Goal: Task Accomplishment & Management: Manage account settings

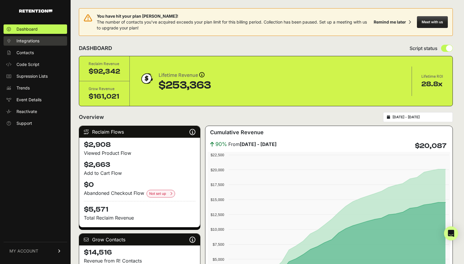
click at [36, 44] on link "Integrations" at bounding box center [36, 40] width 64 height 9
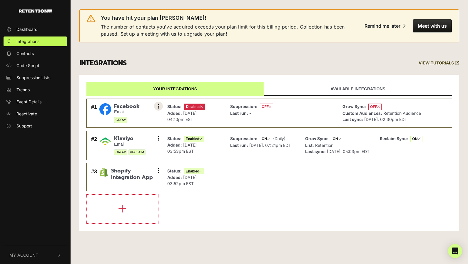
click at [159, 105] on button at bounding box center [158, 106] width 9 height 9
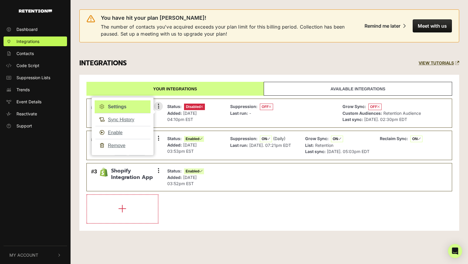
click at [122, 106] on link "Settings" at bounding box center [123, 106] width 56 height 13
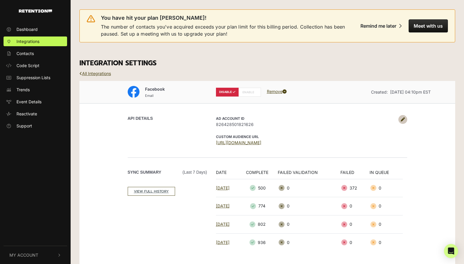
click at [403, 120] on icon at bounding box center [403, 119] width 4 height 4
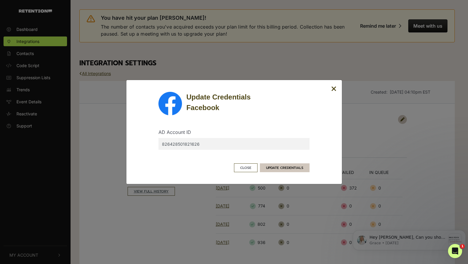
click at [282, 168] on button "UPDATE CREDENTIALS" at bounding box center [285, 167] width 50 height 9
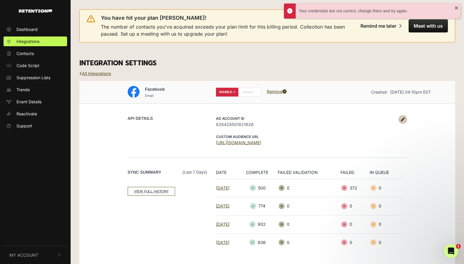
click at [246, 91] on label "ENABLE" at bounding box center [249, 92] width 23 height 9
radio input "false"
radio input "true"
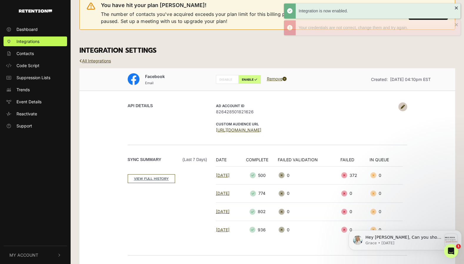
scroll to position [13, 0]
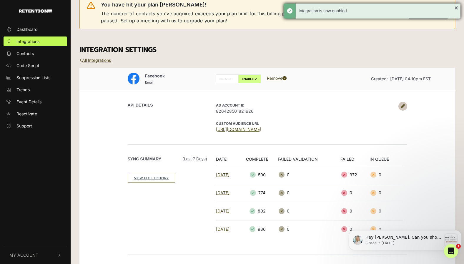
click at [458, 7] on div "Integration is now enabled." at bounding box center [372, 11] width 177 height 15
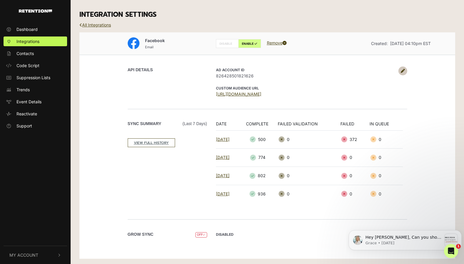
scroll to position [0, 0]
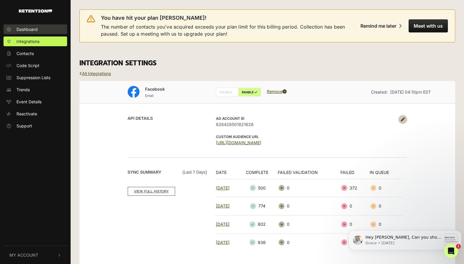
click at [35, 31] on span "Dashboard" at bounding box center [26, 29] width 21 height 6
